Goal: Task Accomplishment & Management: Manage account settings

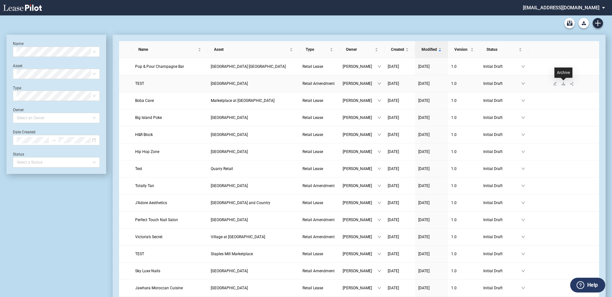
click at [563, 85] on icon "download" at bounding box center [563, 84] width 4 height 4
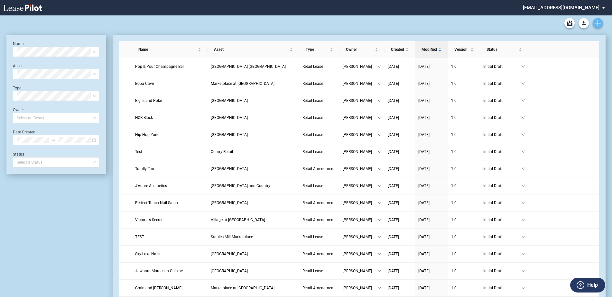
click at [600, 24] on icon "Create new document" at bounding box center [597, 23] width 6 height 6
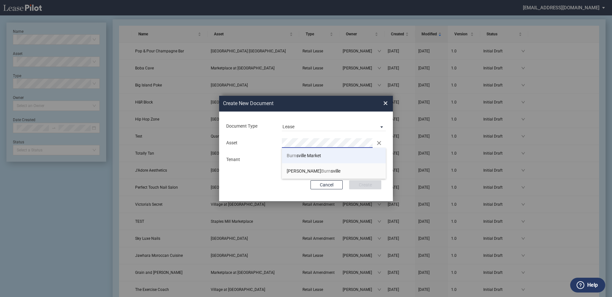
click at [290, 159] on li "Burn sville Market" at bounding box center [334, 155] width 104 height 15
click at [291, 163] on div "Asset Clear Tenant" at bounding box center [305, 151] width 161 height 33
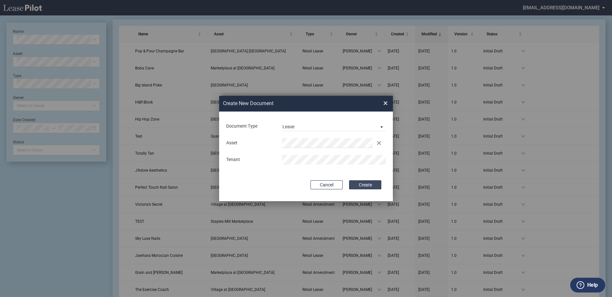
click at [375, 187] on button "Create" at bounding box center [365, 184] width 32 height 9
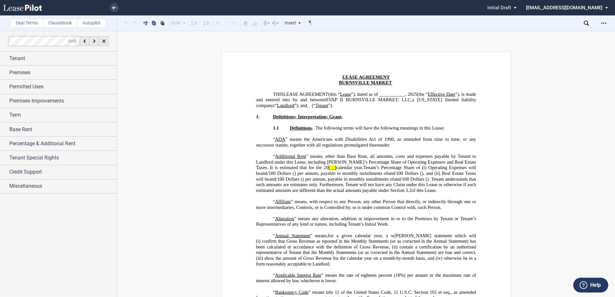
click at [59, 24] on label "Clausebook" at bounding box center [60, 23] width 34 height 10
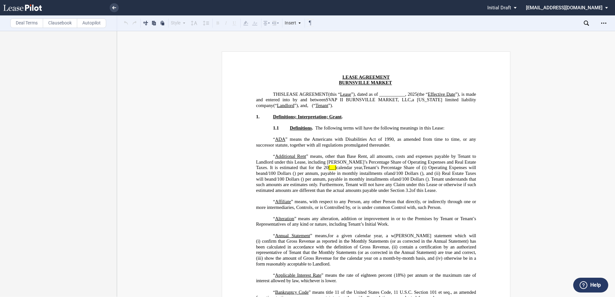
click at [29, 23] on label "Deal Terms" at bounding box center [26, 23] width 33 height 10
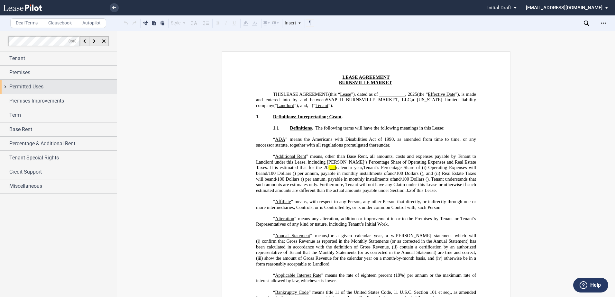
click at [50, 91] on div "Permitted Uses" at bounding box center [58, 87] width 117 height 14
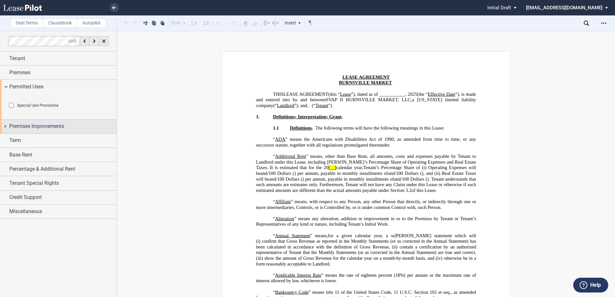
click at [53, 130] on span "Premises Improvements" at bounding box center [36, 126] width 55 height 8
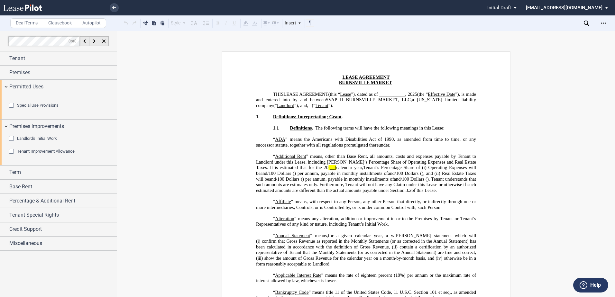
drag, startPoint x: 63, startPoint y: 184, endPoint x: 38, endPoint y: 146, distance: 45.7
click at [38, 115] on editor-control "Special Use Provisions" at bounding box center [61, 109] width 104 height 13
click at [43, 141] on span "Landlord's Initial Work" at bounding box center [37, 138] width 40 height 5
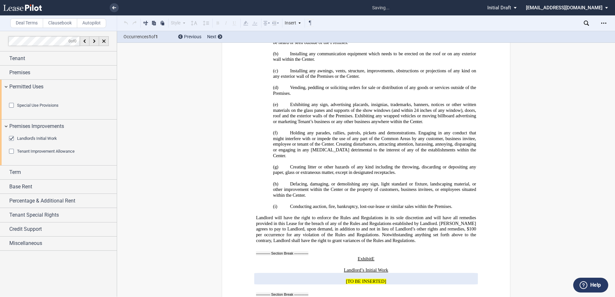
click at [45, 154] on span "Tenant Improvement Allowance" at bounding box center [46, 151] width 58 height 5
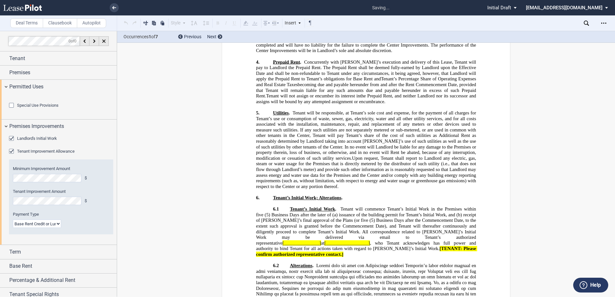
scroll to position [1155, 0]
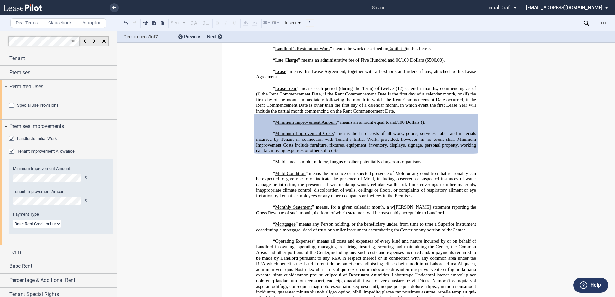
click at [46, 154] on span "Tenant Improvement Allowance" at bounding box center [46, 151] width 58 height 5
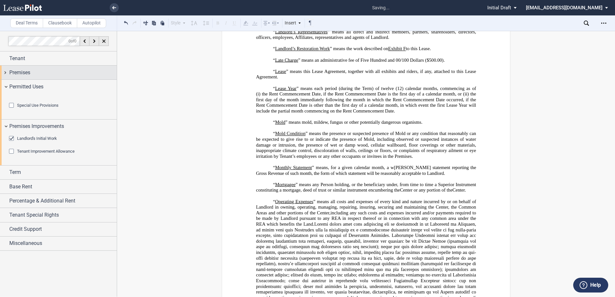
click at [29, 74] on span "Premises" at bounding box center [19, 73] width 21 height 8
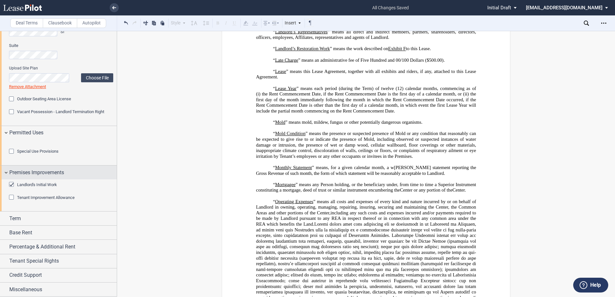
scroll to position [97, 0]
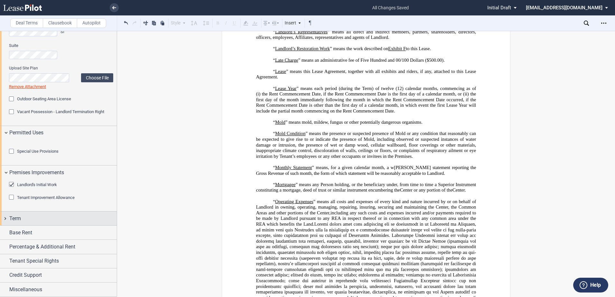
click at [49, 224] on div "Term" at bounding box center [58, 219] width 117 height 14
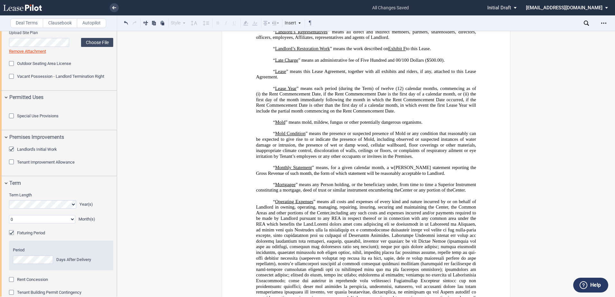
scroll to position [226, 0]
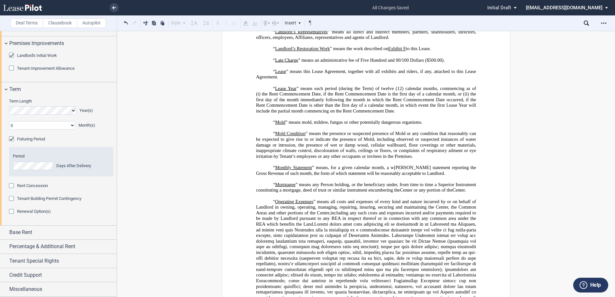
click at [53, 199] on span "Tenant Building Permit Contingency" at bounding box center [49, 198] width 64 height 5
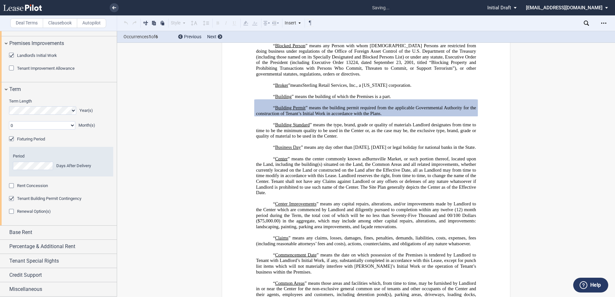
click at [53, 199] on span "Tenant Building Permit Contingency" at bounding box center [49, 198] width 64 height 5
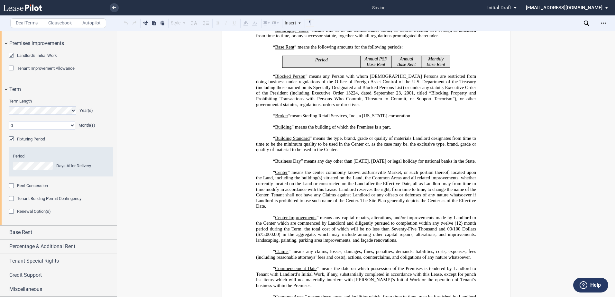
scroll to position [227, 0]
click at [45, 237] on div "Base Rent" at bounding box center [58, 233] width 117 height 14
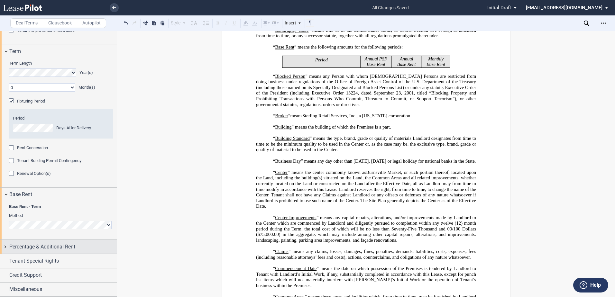
click at [46, 248] on span "Percentage & Additional Rent" at bounding box center [42, 247] width 66 height 8
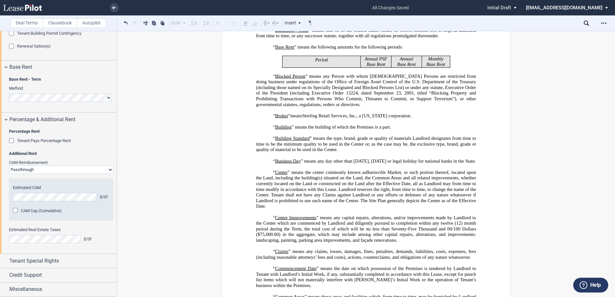
scroll to position [392, 0]
click at [39, 264] on span "Tenant Special Rights" at bounding box center [34, 261] width 50 height 8
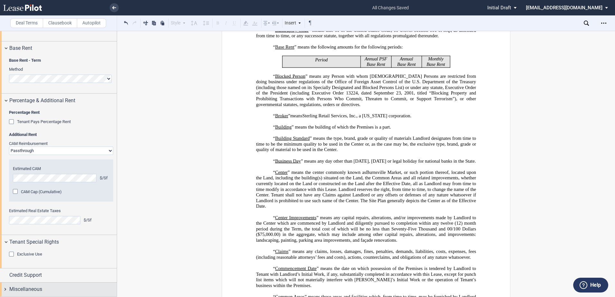
click at [46, 285] on div "Miscellaneous" at bounding box center [58, 290] width 117 height 14
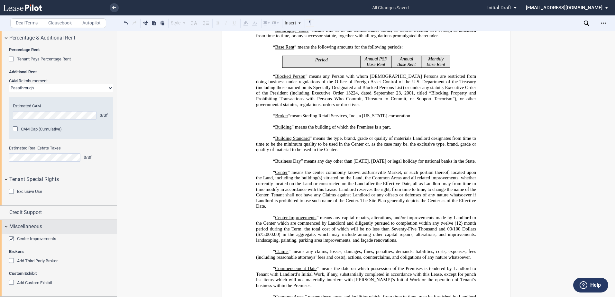
scroll to position [474, 0]
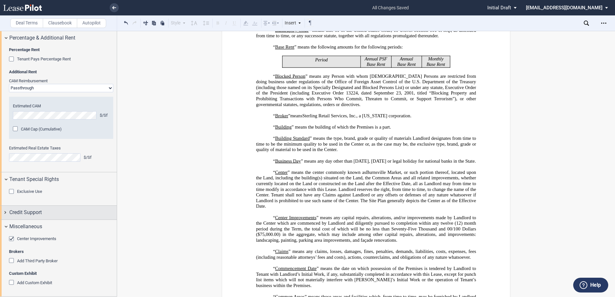
click at [43, 211] on div "Credit Support" at bounding box center [62, 213] width 107 height 8
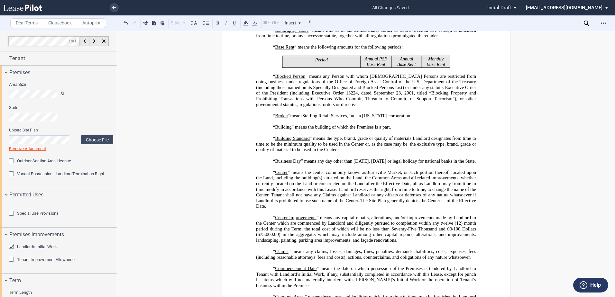
scroll to position [3, 0]
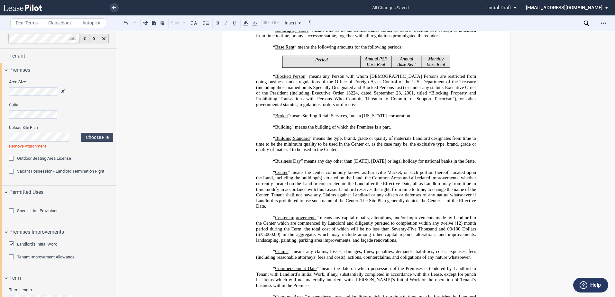
click at [59, 23] on label "Clausebook" at bounding box center [60, 23] width 34 height 10
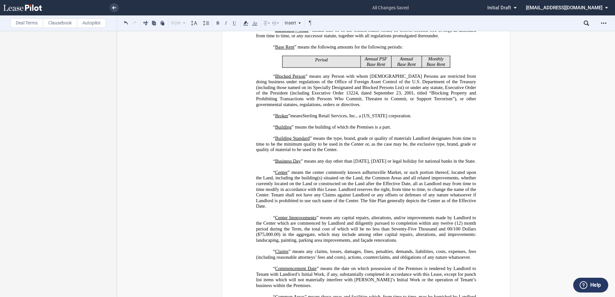
scroll to position [0, 0]
click at [114, 8] on use at bounding box center [114, 7] width 4 height 3
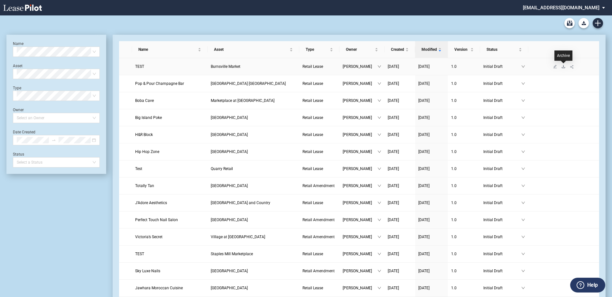
click at [563, 68] on icon "download" at bounding box center [562, 66] width 3 height 3
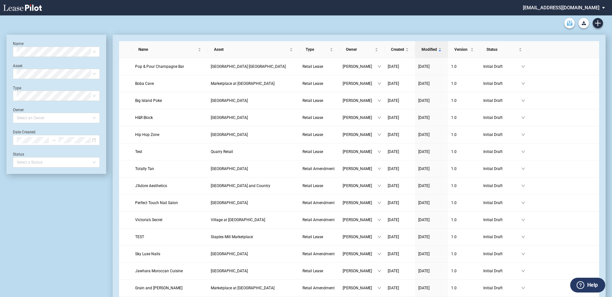
click at [570, 24] on use "Archive" at bounding box center [568, 23] width 5 height 5
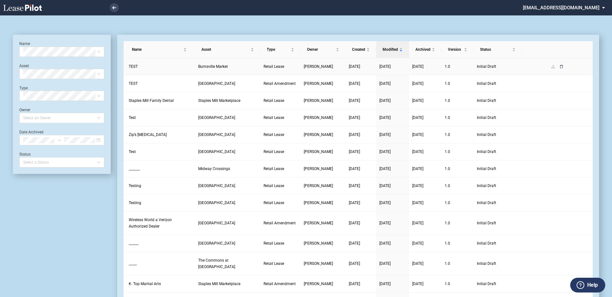
click at [560, 66] on icon "delete" at bounding box center [560, 67] width 3 height 4
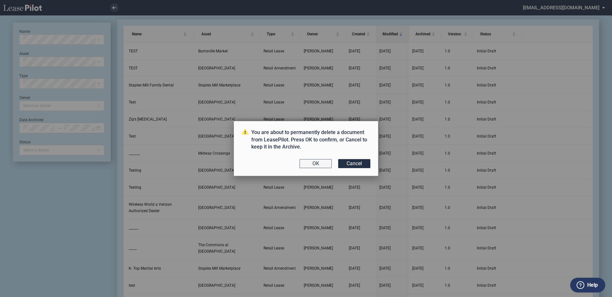
click at [319, 167] on button "OK" at bounding box center [315, 163] width 32 height 9
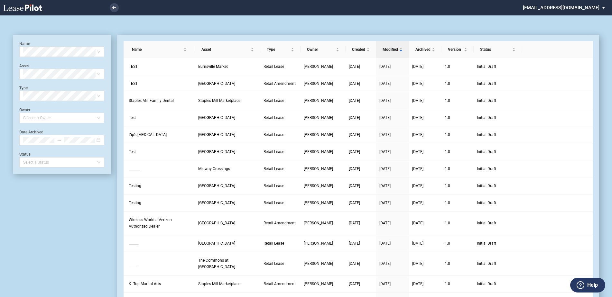
scroll to position [15, 0]
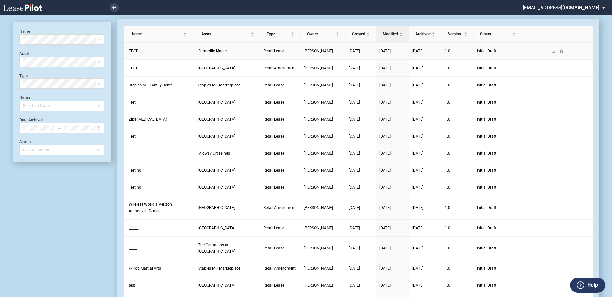
click at [562, 53] on link at bounding box center [561, 51] width 8 height 5
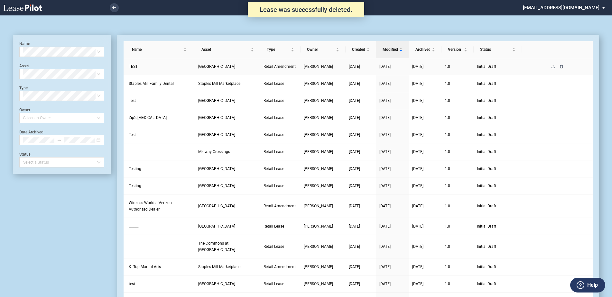
click at [561, 68] on icon "delete" at bounding box center [561, 67] width 4 height 4
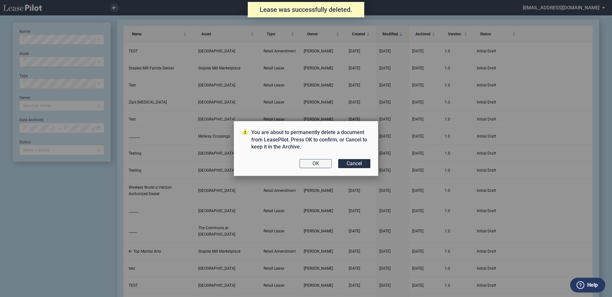
click at [308, 165] on button "OK" at bounding box center [315, 163] width 32 height 9
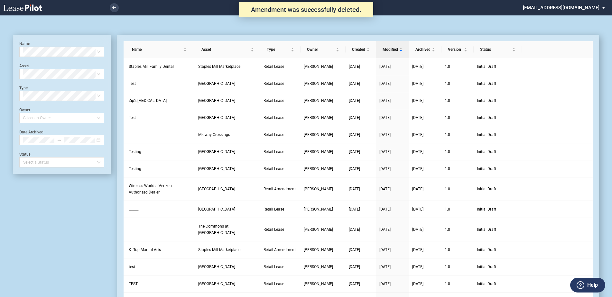
scroll to position [15, 0]
